Goal: Task Accomplishment & Management: Manage account settings

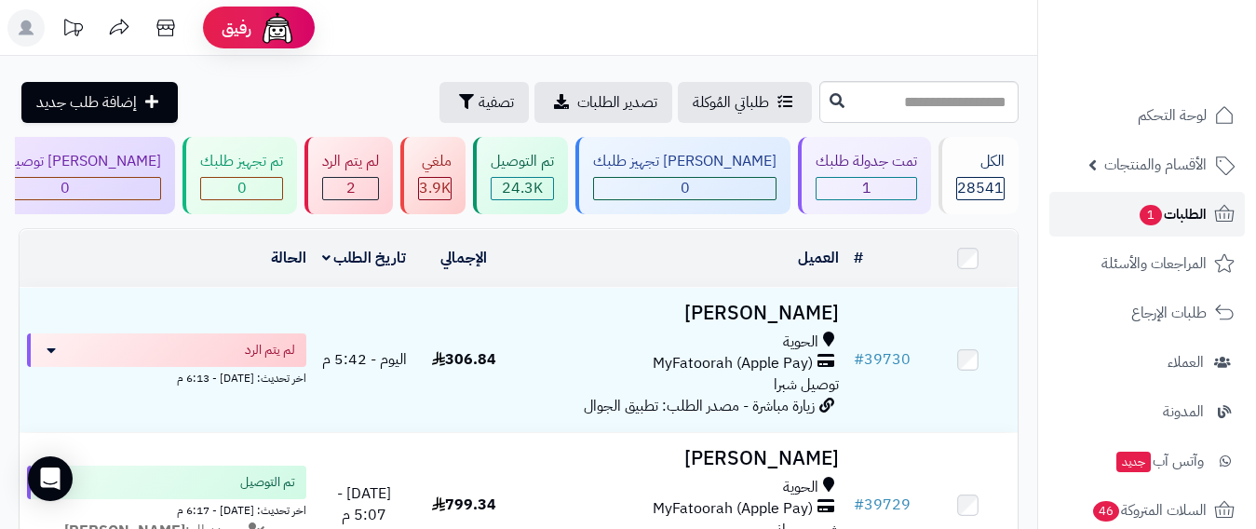
click at [1182, 208] on span "الطلبات 1" at bounding box center [1171, 214] width 69 height 26
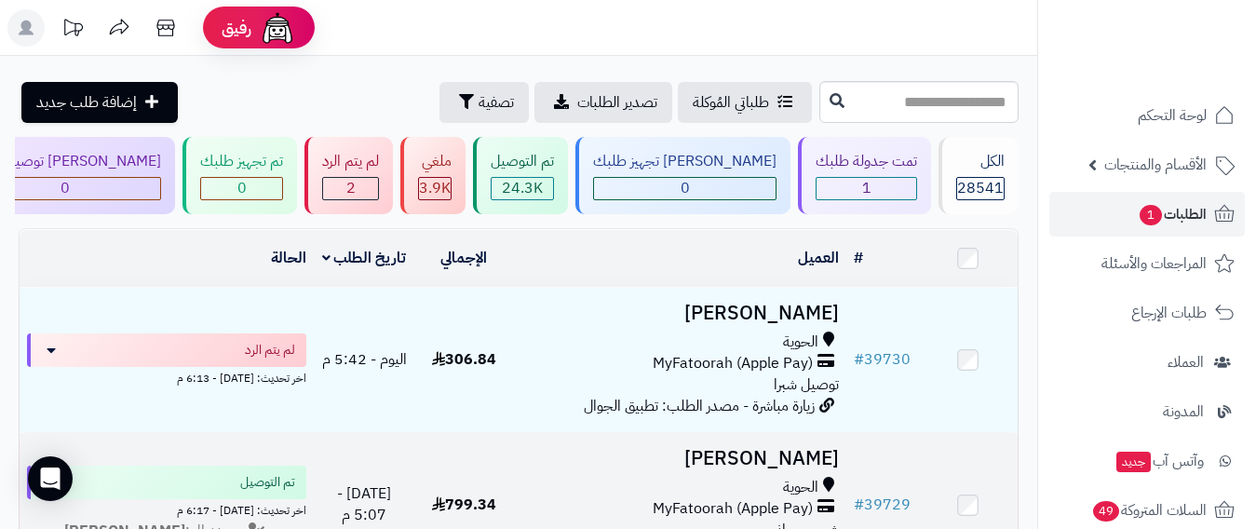
click at [572, 492] on div "الحوية" at bounding box center [679, 487] width 317 height 21
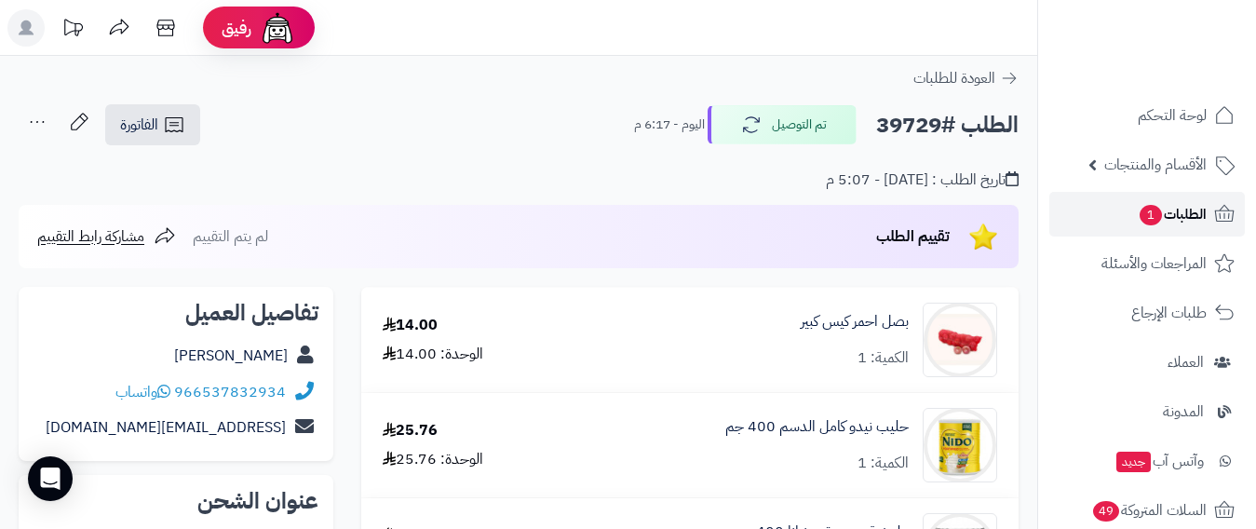
click at [1163, 235] on link "الطلبات 1" at bounding box center [1146, 214] width 195 height 45
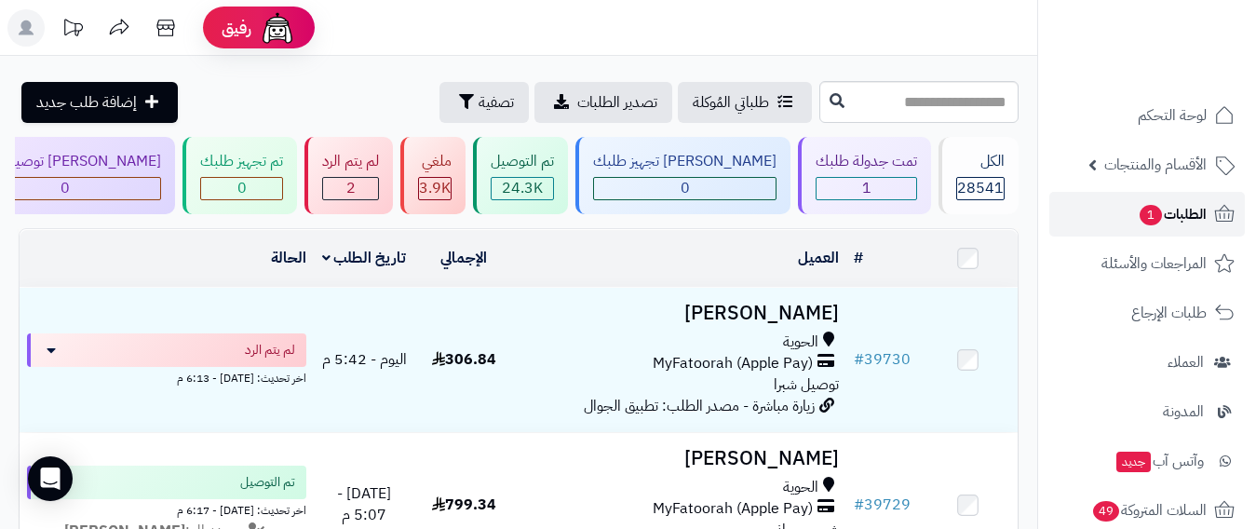
click at [1189, 209] on span "الطلبات 1" at bounding box center [1171, 214] width 69 height 26
click at [907, 188] on div "1" at bounding box center [866, 188] width 100 height 21
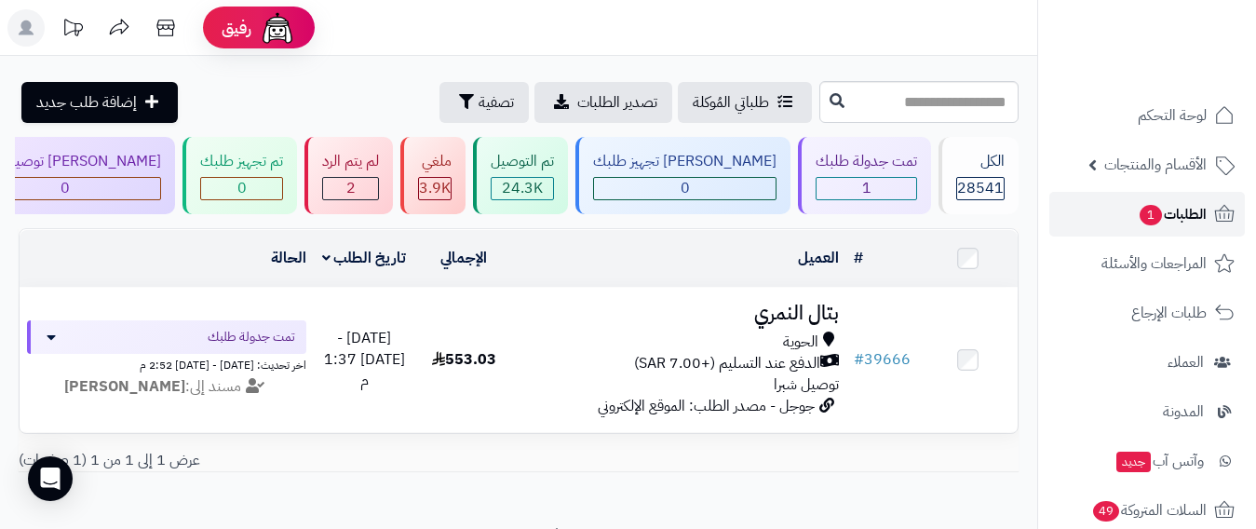
click at [1207, 214] on link "الطلبات 1" at bounding box center [1146, 214] width 195 height 45
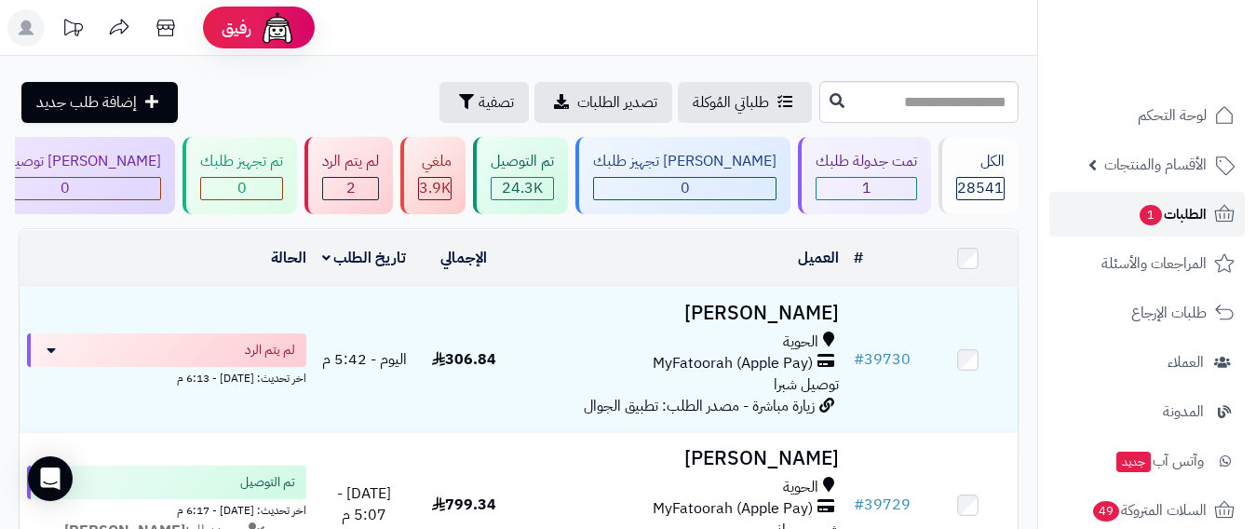
click at [1162, 209] on span "الطلبات 1" at bounding box center [1171, 214] width 69 height 26
click at [1198, 210] on span "الطلبات" at bounding box center [1185, 214] width 43 height 26
click at [1210, 210] on link "الطلبات" at bounding box center [1146, 214] width 195 height 45
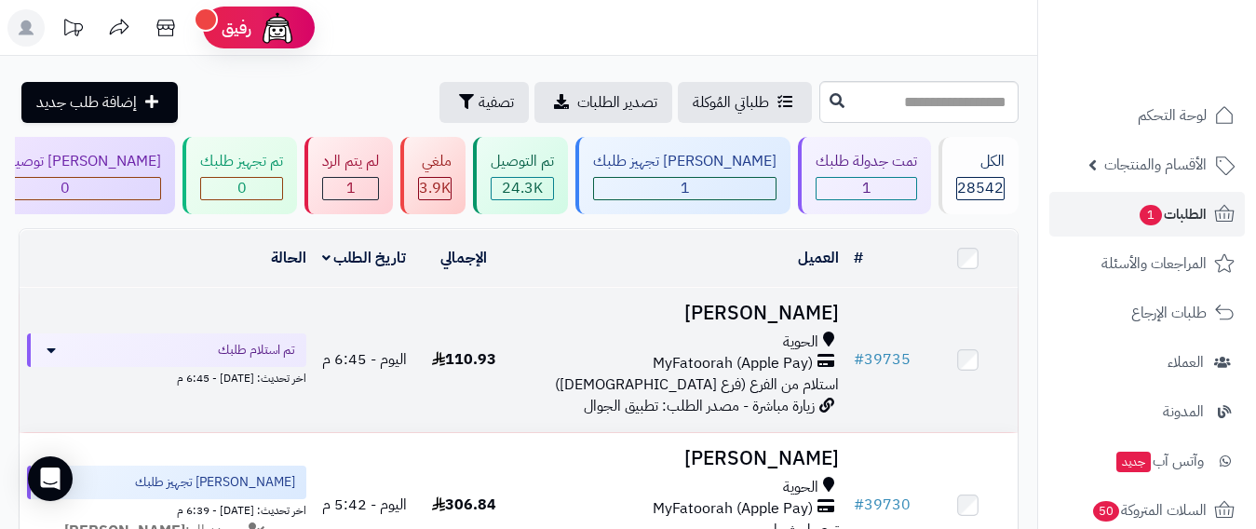
click at [600, 352] on div "الحوية" at bounding box center [679, 341] width 317 height 21
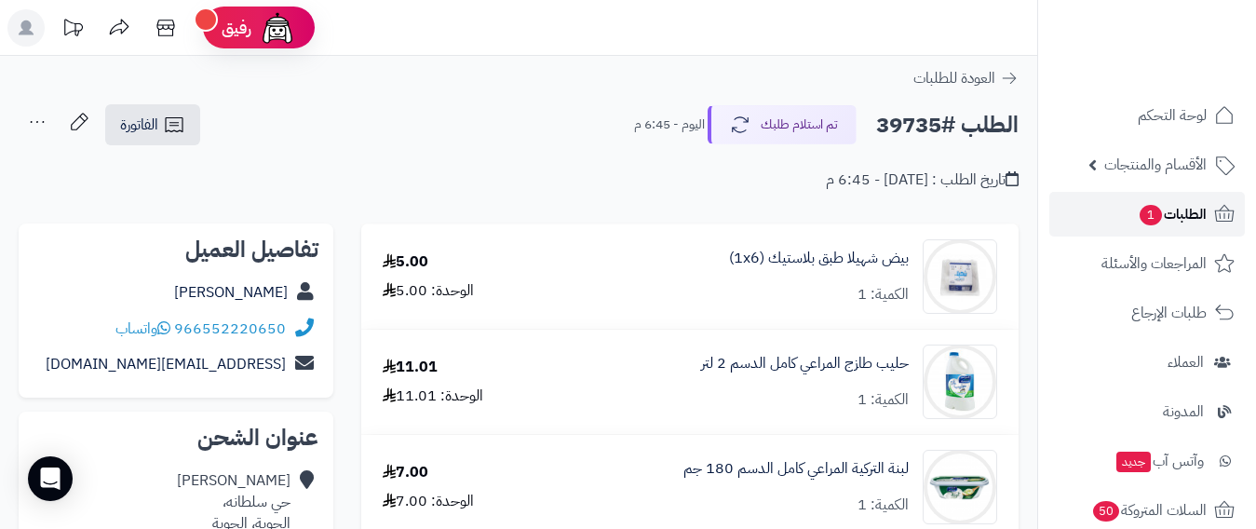
click at [1181, 219] on span "الطلبات 1" at bounding box center [1171, 214] width 69 height 26
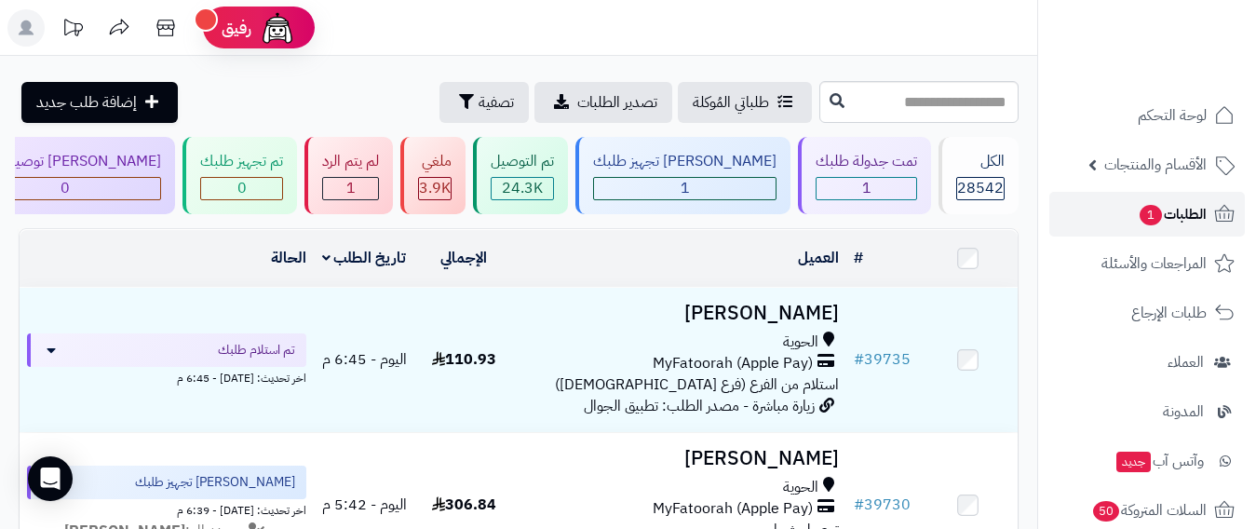
click at [1177, 208] on span "الطلبات 1" at bounding box center [1171, 214] width 69 height 26
click at [1180, 205] on span "الطلبات 1" at bounding box center [1171, 214] width 69 height 26
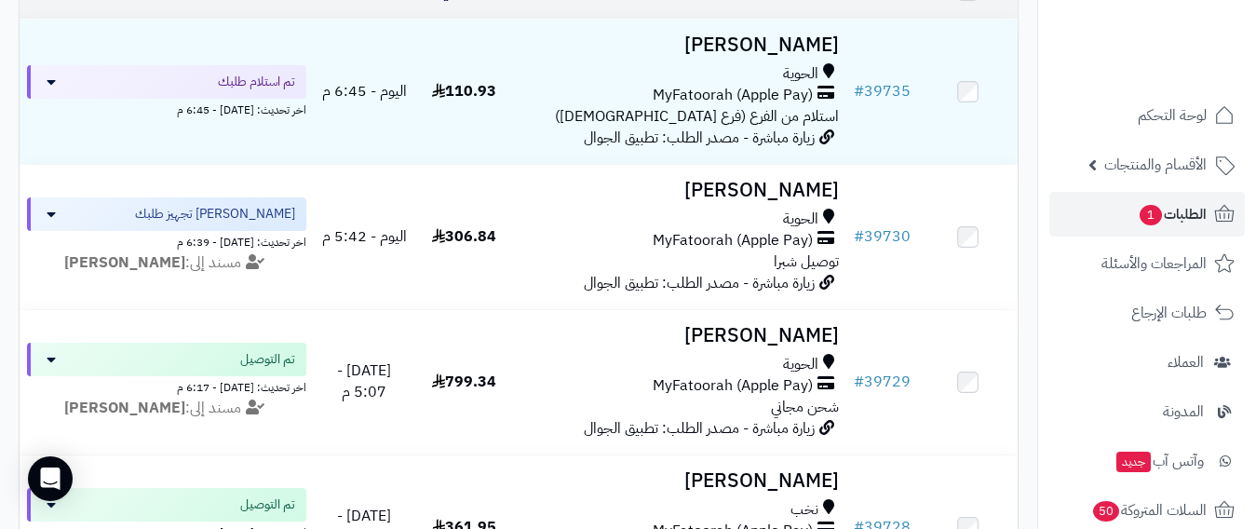
scroll to position [279, 0]
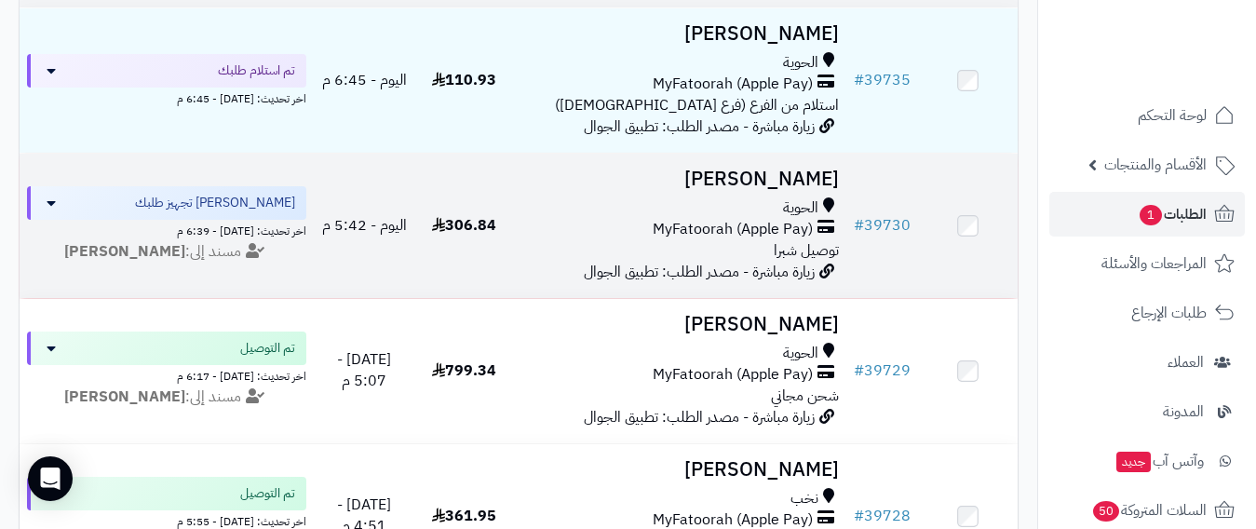
click at [579, 235] on div "MyFatoorah (Apple Pay)" at bounding box center [679, 229] width 317 height 21
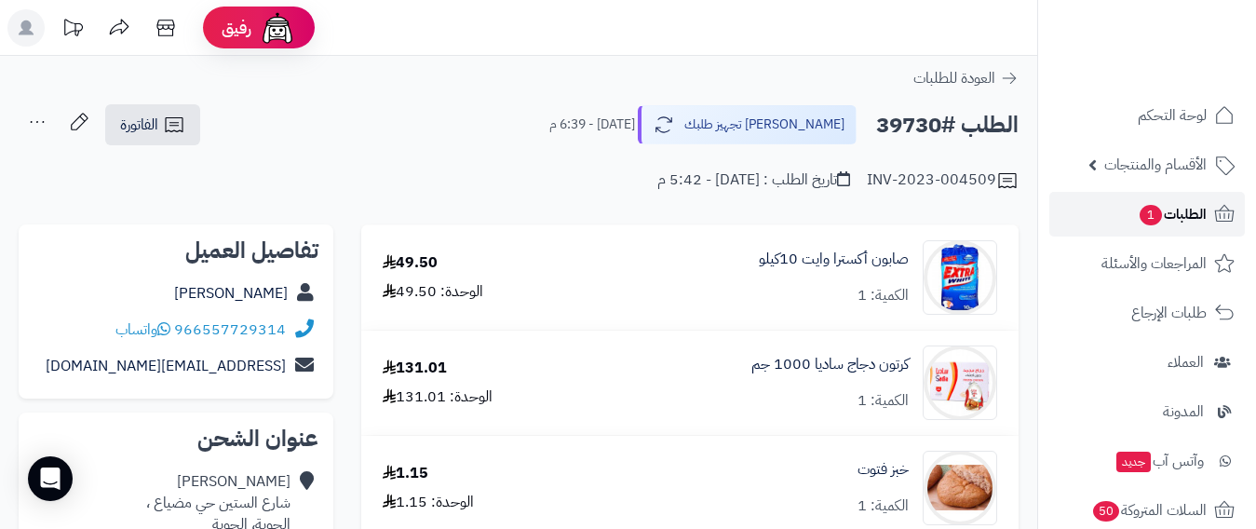
click at [1180, 214] on span "الطلبات 1" at bounding box center [1171, 214] width 69 height 26
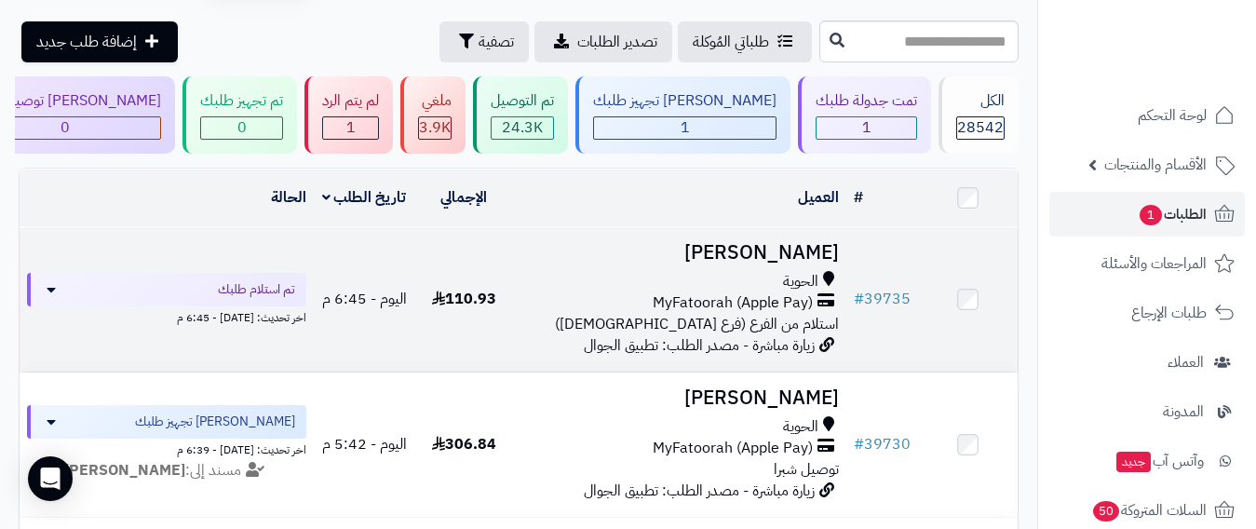
scroll to position [93, 0]
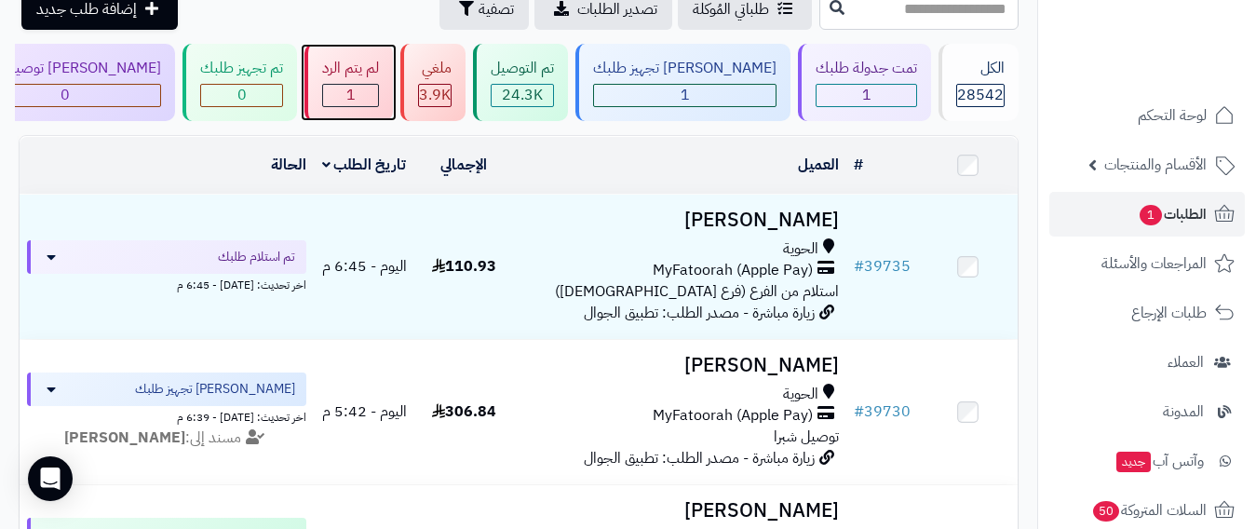
click at [378, 93] on div "1" at bounding box center [350, 95] width 55 height 21
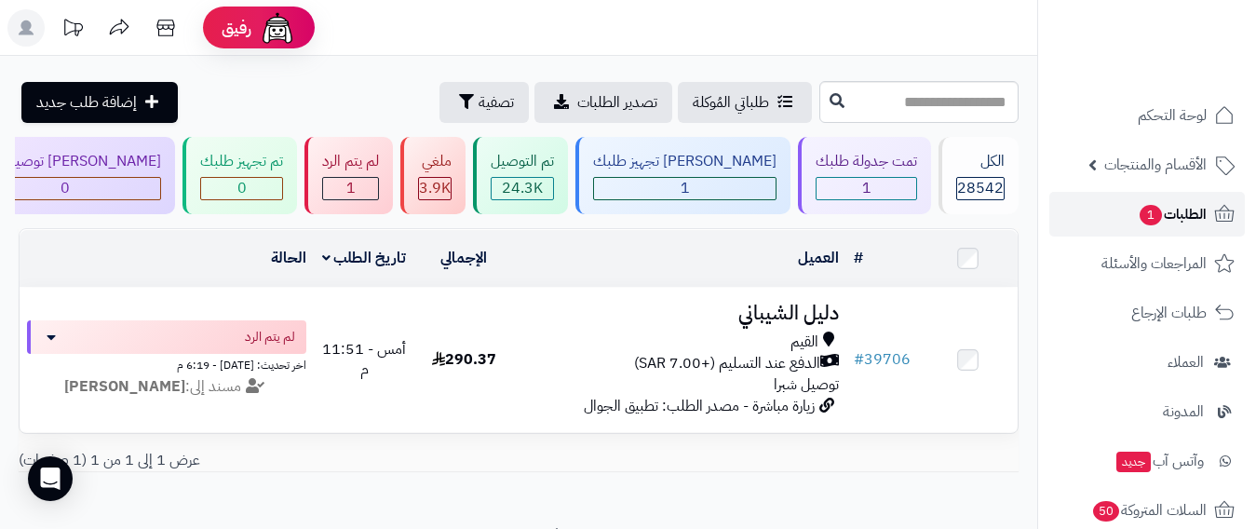
click at [1159, 211] on span "الطلبات 1" at bounding box center [1171, 214] width 69 height 26
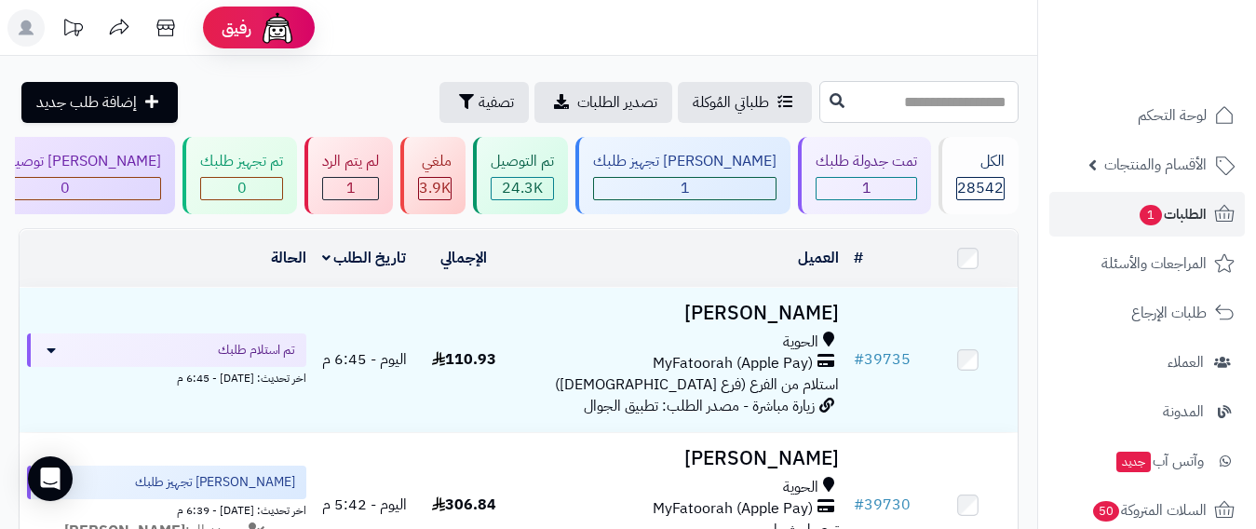
click at [819, 102] on input "text" at bounding box center [918, 102] width 199 height 42
click at [1180, 207] on span "الطلبات 1" at bounding box center [1171, 214] width 69 height 26
click at [1180, 214] on span "الطلبات 1" at bounding box center [1171, 214] width 69 height 26
click at [1166, 217] on span "الطلبات 1" at bounding box center [1171, 214] width 69 height 26
click at [1161, 220] on span "الطلبات 1" at bounding box center [1171, 214] width 69 height 26
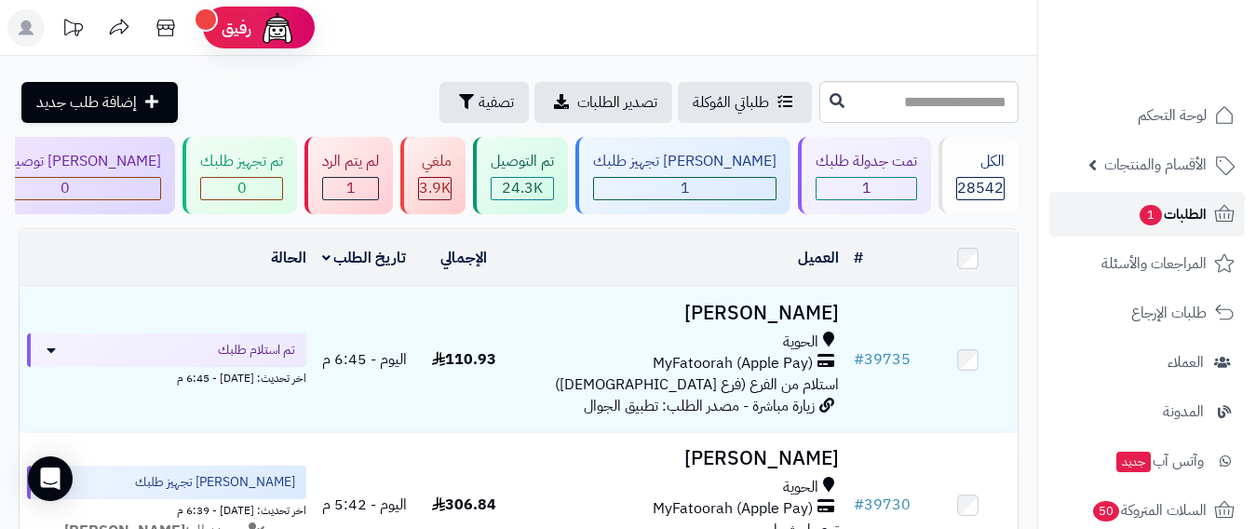
click at [1179, 205] on span "الطلبات 1" at bounding box center [1171, 214] width 69 height 26
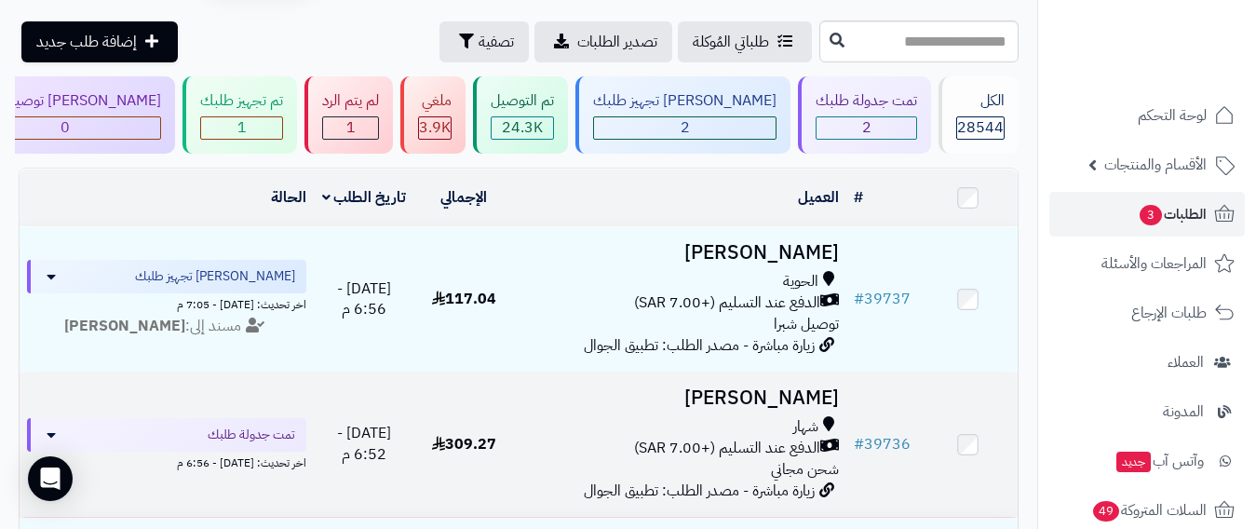
scroll to position [93, 0]
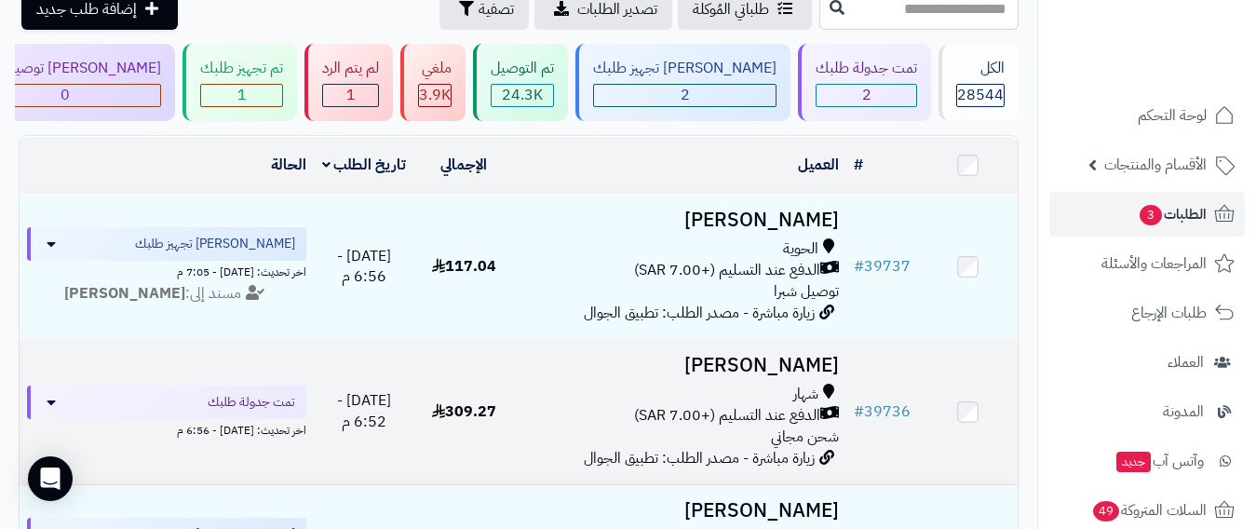
click at [556, 405] on div "شهار" at bounding box center [679, 393] width 317 height 21
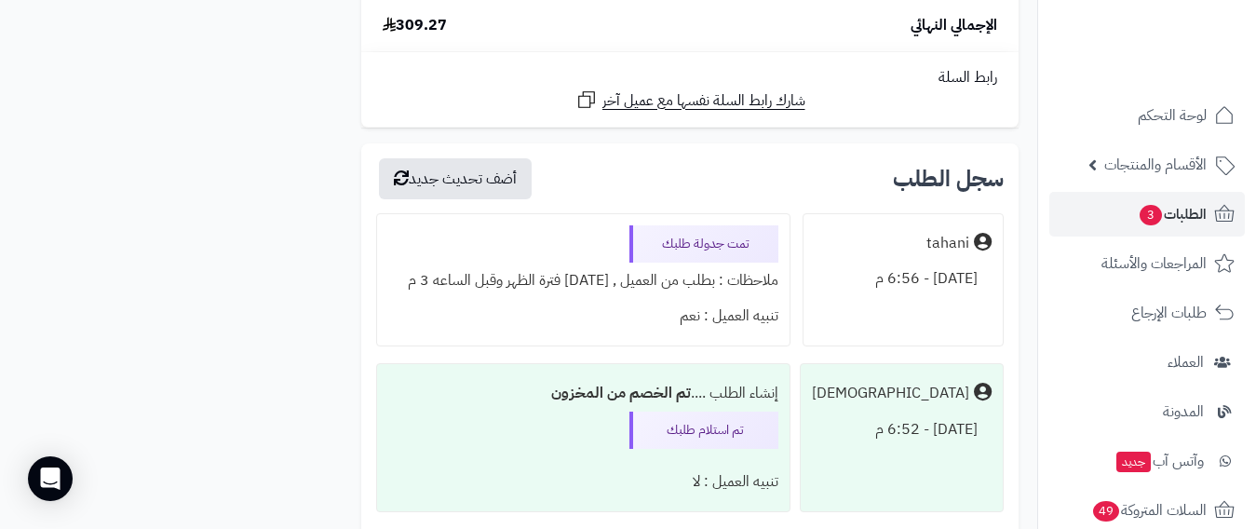
scroll to position [2513, 0]
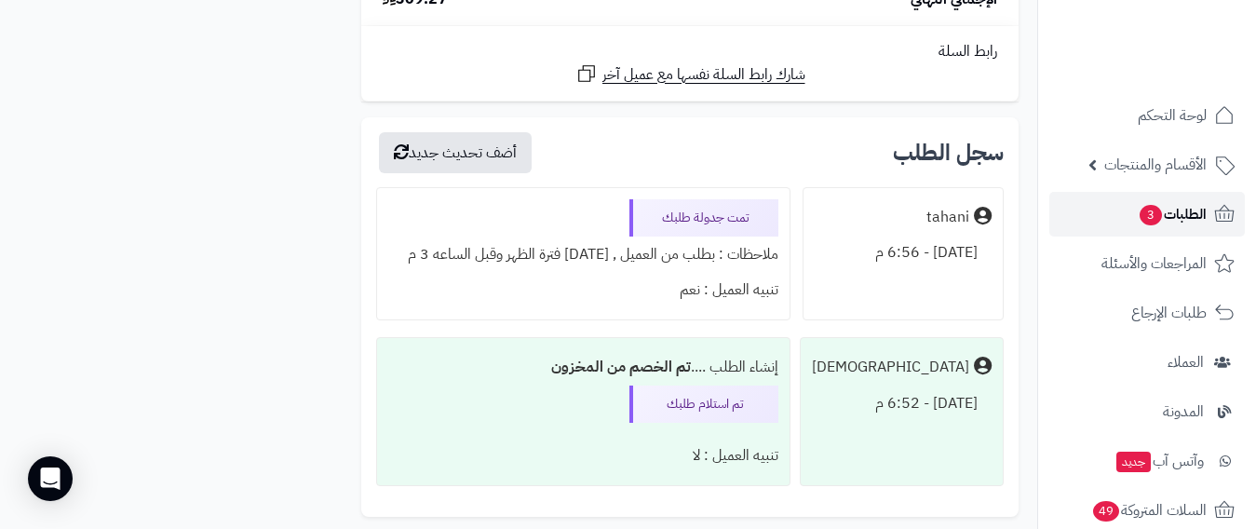
click at [1195, 210] on span "الطلبات 3" at bounding box center [1171, 214] width 69 height 26
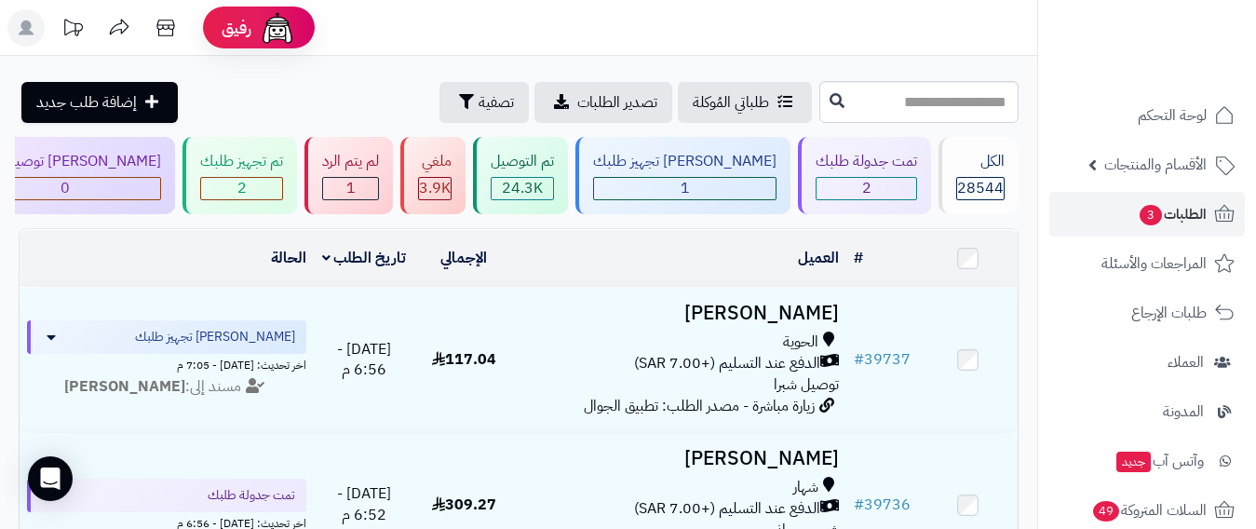
click at [20, 31] on rect at bounding box center [25, 27] width 37 height 37
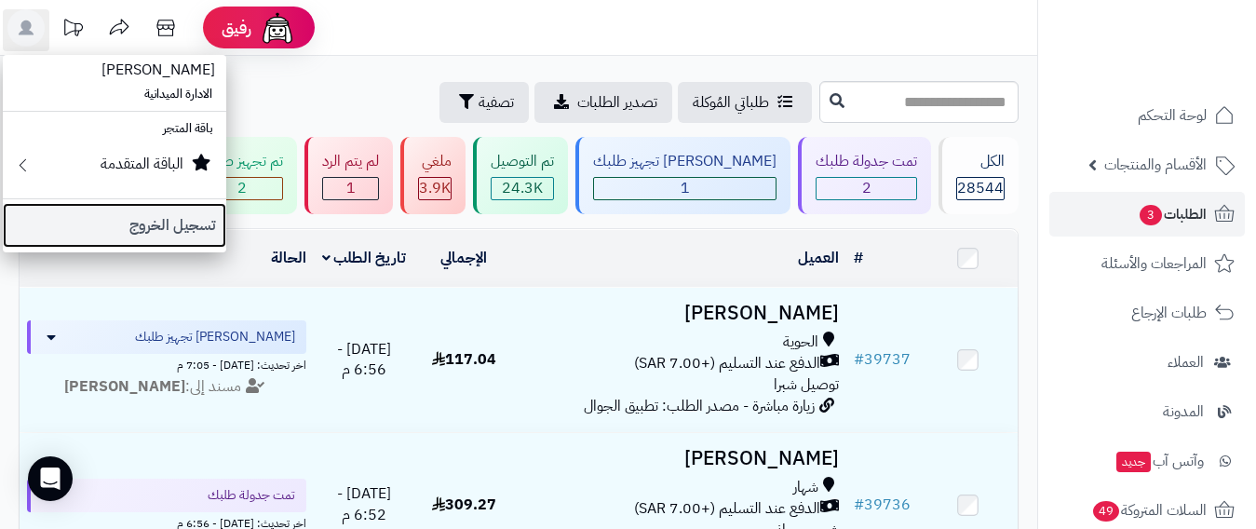
click at [168, 224] on link "تسجيل الخروج" at bounding box center [114, 225] width 223 height 45
